Goal: Task Accomplishment & Management: Use online tool/utility

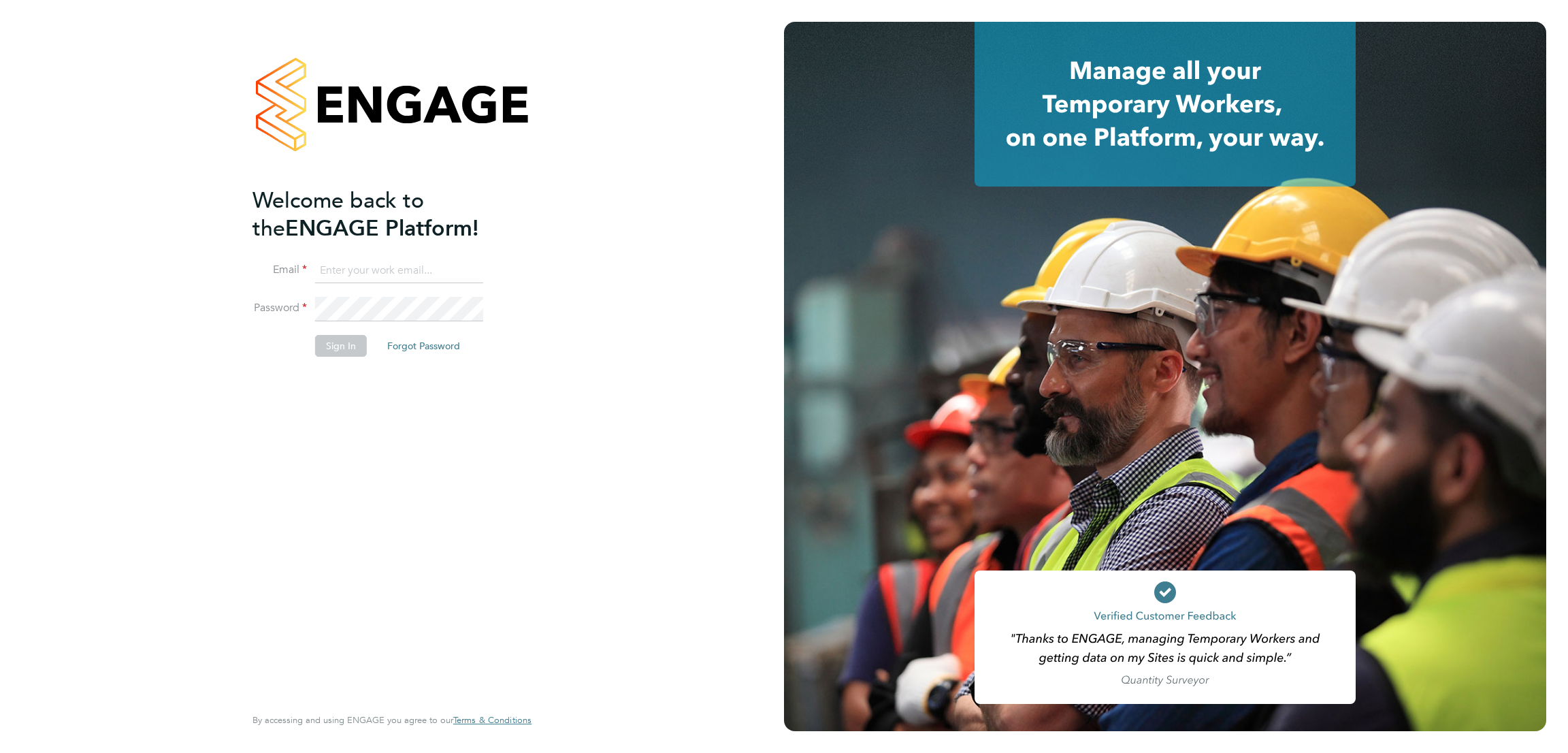
click at [428, 276] on input at bounding box center [399, 271] width 168 height 25
type input "bethan.parr@linearrecruitment.co.uk"
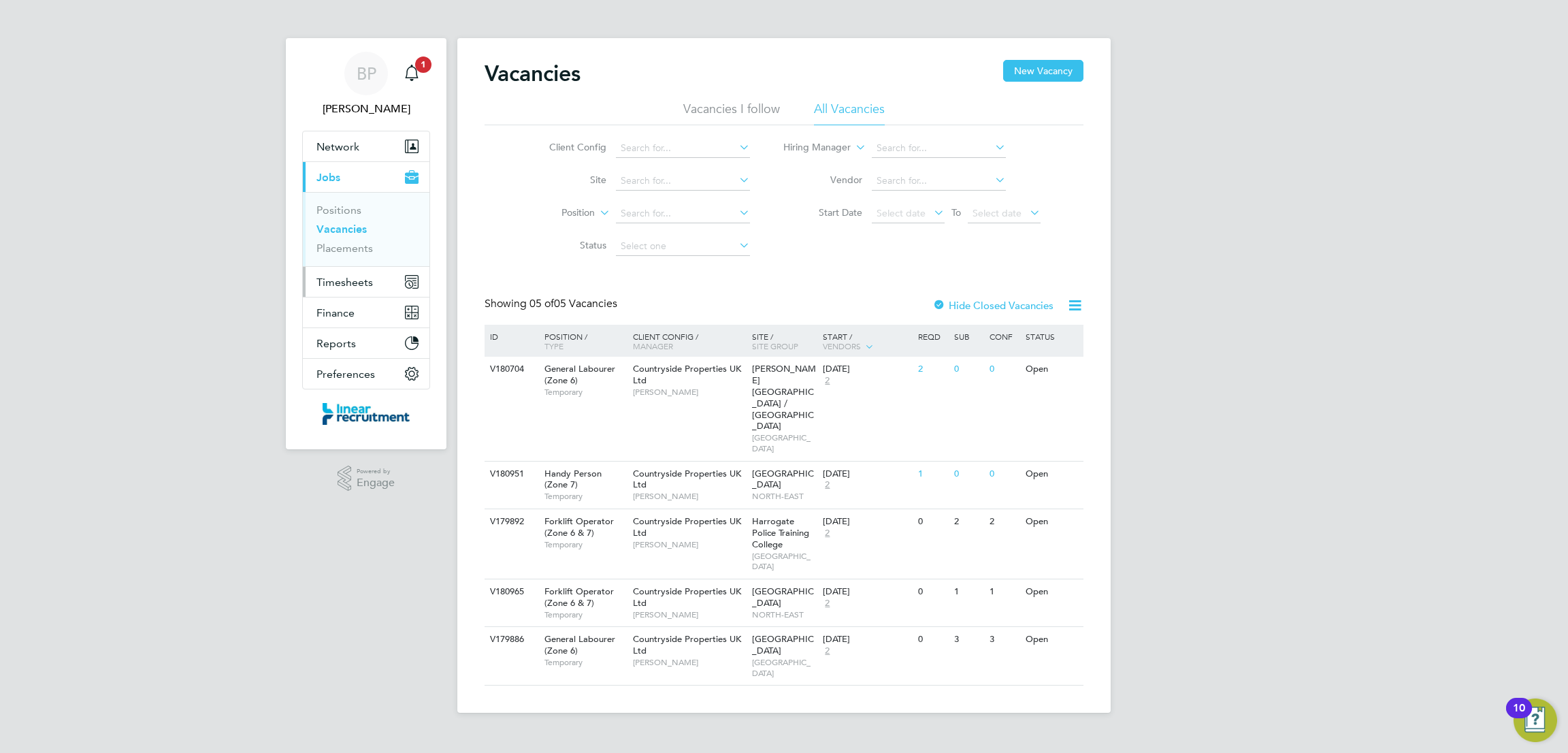
click at [352, 292] on button "Timesheets" at bounding box center [366, 282] width 127 height 30
click at [357, 245] on link "Timesheets" at bounding box center [344, 240] width 57 height 13
